Goal: Information Seeking & Learning: Learn about a topic

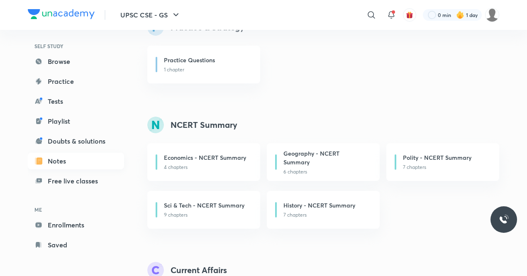
click at [81, 225] on link "Enrollments" at bounding box center [76, 225] width 96 height 17
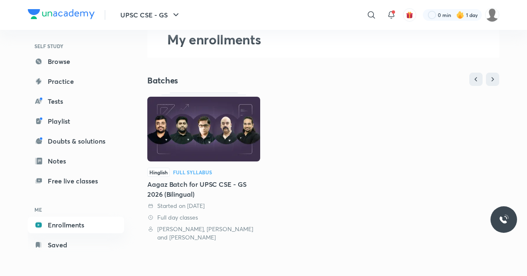
scroll to position [52, 0]
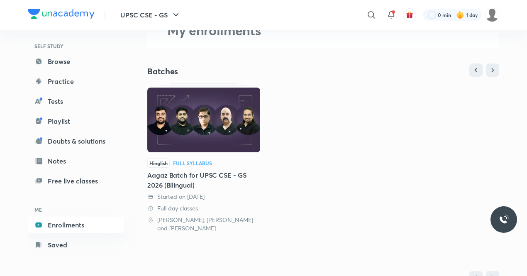
click at [195, 147] on img at bounding box center [203, 120] width 113 height 65
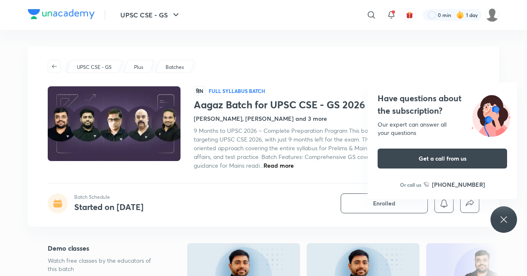
click at [505, 221] on icon at bounding box center [504, 220] width 10 height 10
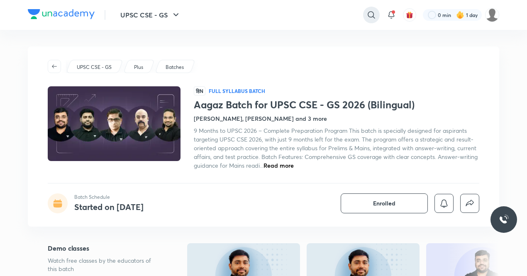
click at [371, 16] on icon at bounding box center [372, 15] width 10 height 10
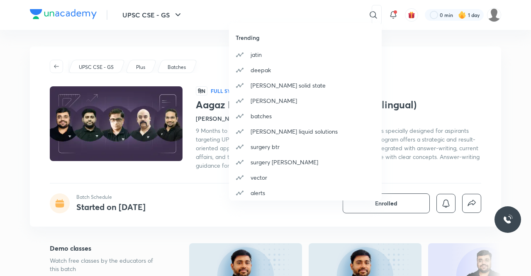
click at [282, 15] on div "Trending jatin deepak brijesh jindal solid state sudharsan gurjar batches brije…" at bounding box center [265, 138] width 531 height 276
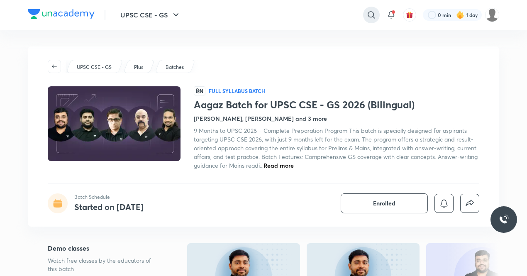
click at [369, 15] on icon at bounding box center [372, 15] width 10 height 10
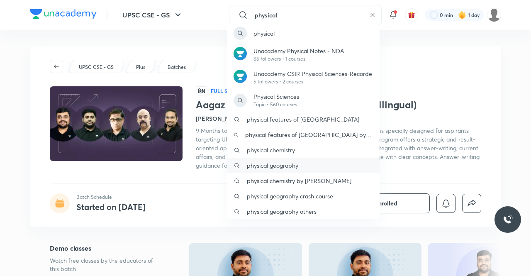
type input "physical"
click at [289, 161] on p "physical geography" at bounding box center [272, 165] width 51 height 9
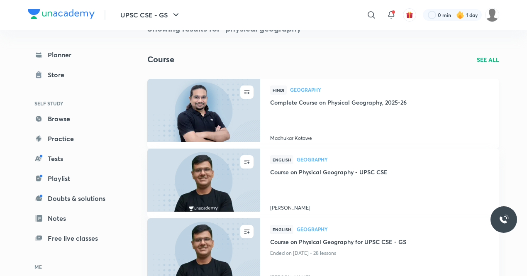
scroll to position [27, 0]
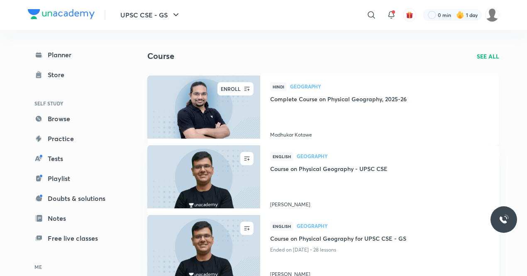
click at [248, 93] on button "button" at bounding box center [246, 88] width 13 height 13
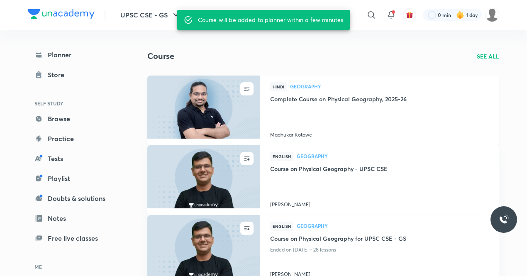
click at [234, 127] on img at bounding box center [203, 107] width 115 height 64
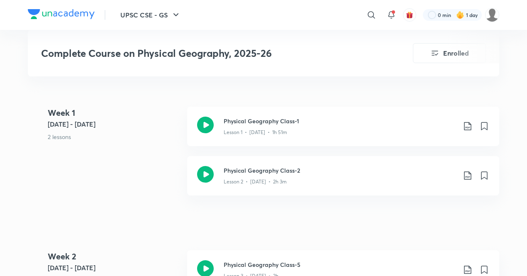
scroll to position [371, 0]
click at [208, 124] on icon at bounding box center [205, 124] width 17 height 17
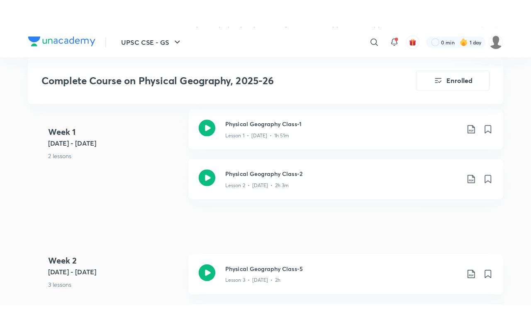
scroll to position [401, 0]
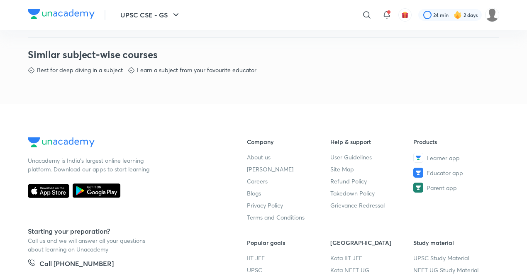
scroll to position [409, 0]
